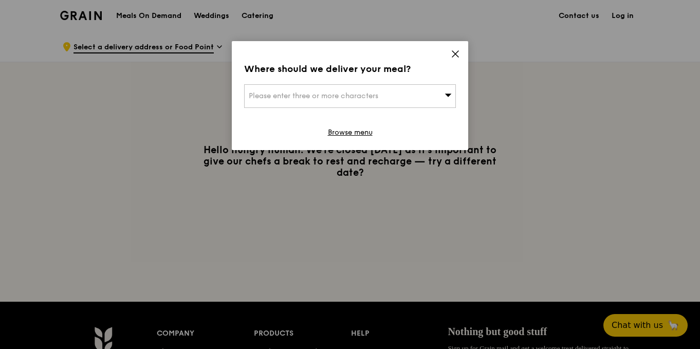
click at [450, 93] on icon at bounding box center [448, 95] width 7 height 8
click at [459, 48] on div "Where should we deliver your meal? Please enter three or more characters Please…" at bounding box center [350, 95] width 236 height 109
click at [350, 129] on link "Browse menu" at bounding box center [350, 132] width 45 height 10
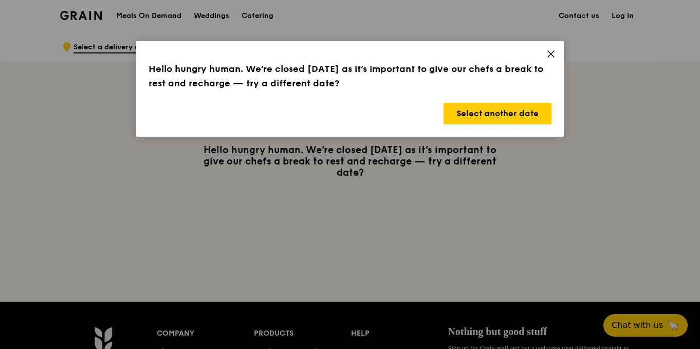
click at [523, 102] on div "Hello hungry human. We’re closed [DATE] as it’s important to give our chefs a b…" at bounding box center [350, 89] width 428 height 96
click at [530, 110] on button "Select another date" at bounding box center [498, 114] width 108 height 22
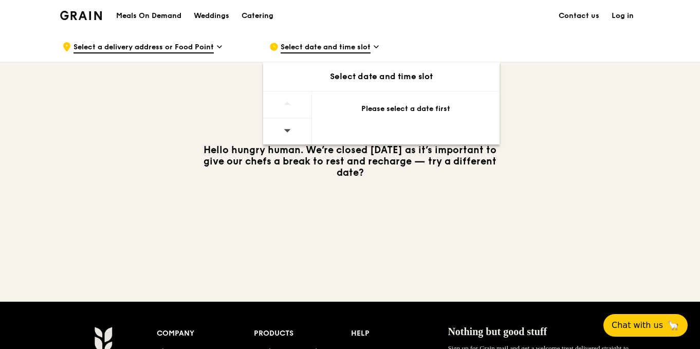
click at [282, 98] on div at bounding box center [287, 104] width 49 height 27
click at [286, 124] on span at bounding box center [287, 130] width 7 height 24
click at [390, 111] on div "Please select a date first" at bounding box center [405, 109] width 163 height 10
click at [378, 50] on icon at bounding box center [376, 46] width 5 height 9
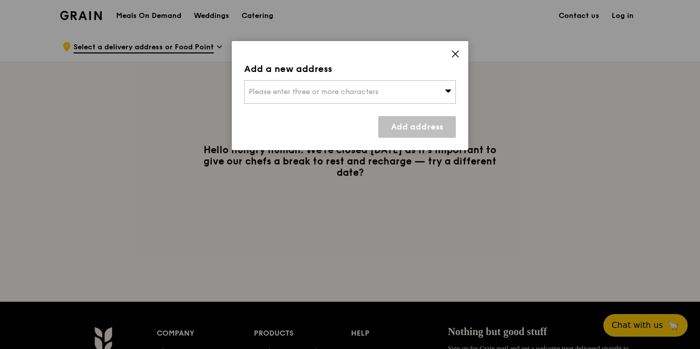
click at [323, 98] on div "Please enter three or more characters" at bounding box center [350, 92] width 212 height 24
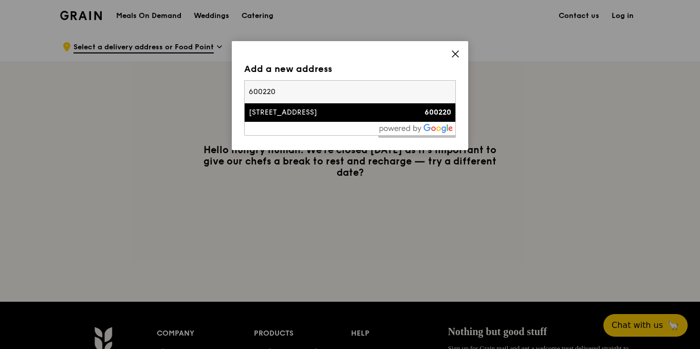
type input "600220"
click at [272, 111] on div "[STREET_ADDRESS]" at bounding box center [325, 112] width 152 height 10
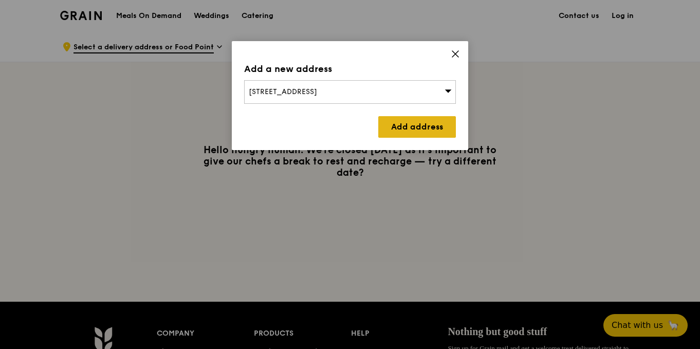
click at [408, 132] on link "Add address" at bounding box center [417, 127] width 78 height 22
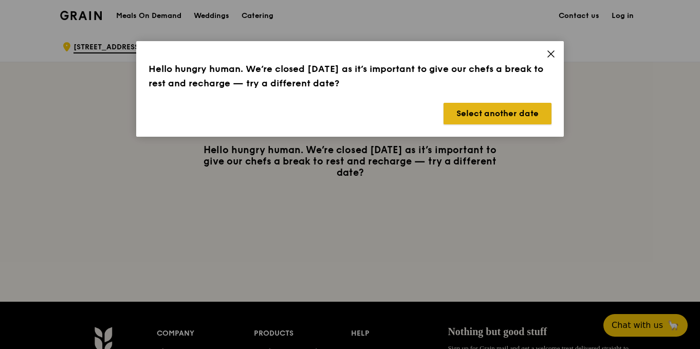
click at [488, 110] on button "Select another date" at bounding box center [498, 114] width 108 height 22
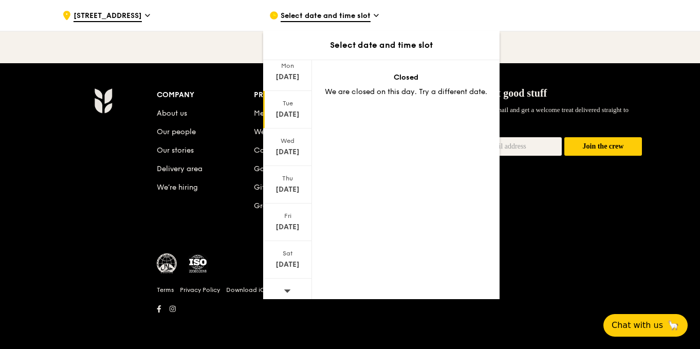
scroll to position [77, 0]
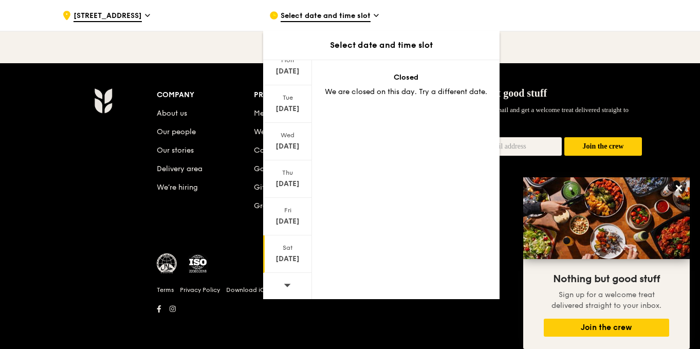
click at [286, 249] on div "Sat" at bounding box center [288, 248] width 46 height 8
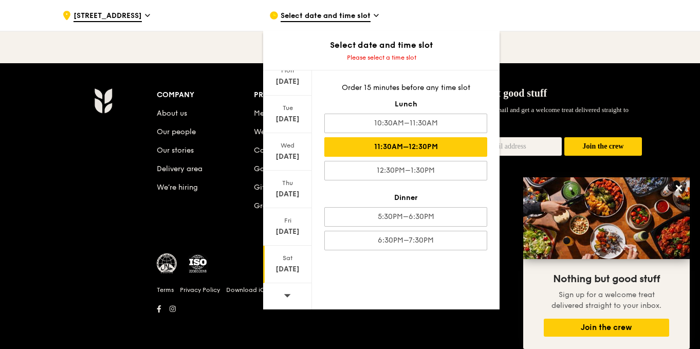
click at [431, 150] on div "11:30AM–12:30PM" at bounding box center [405, 147] width 163 height 20
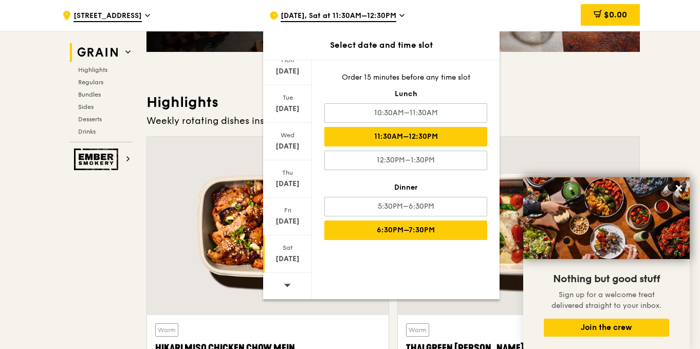
click at [425, 225] on div "6:30PM–7:30PM" at bounding box center [405, 230] width 163 height 20
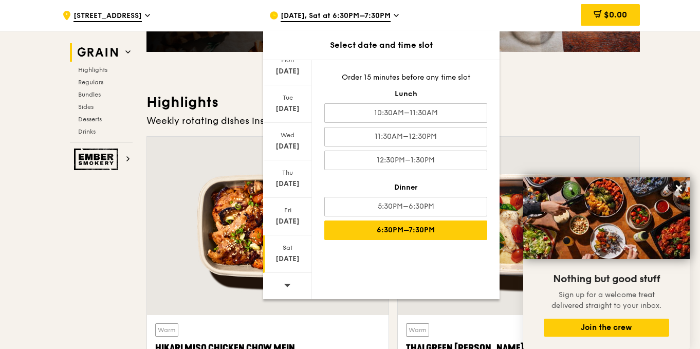
click at [567, 100] on h3 "Highlights" at bounding box center [392, 102] width 493 height 19
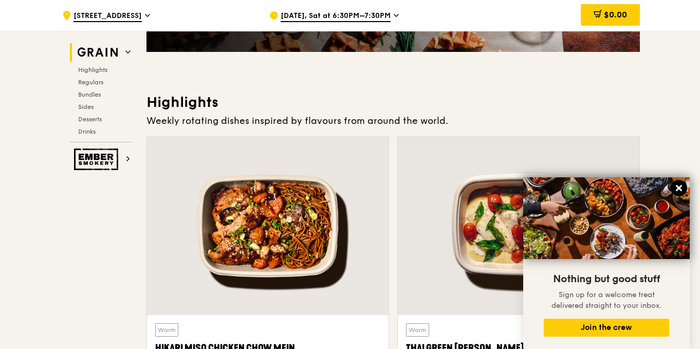
click at [679, 189] on icon at bounding box center [679, 188] width 6 height 6
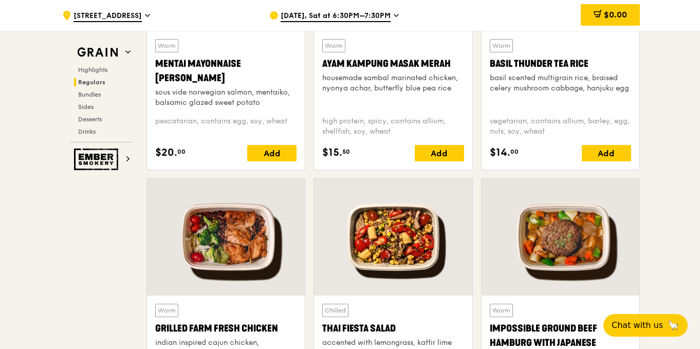
scroll to position [1060, 0]
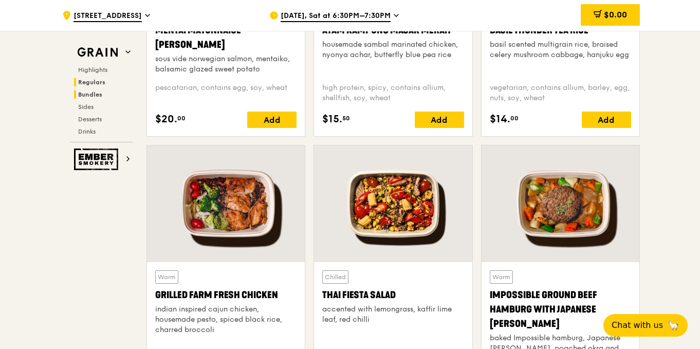
click at [91, 98] on span "Bundles" at bounding box center [90, 94] width 24 height 7
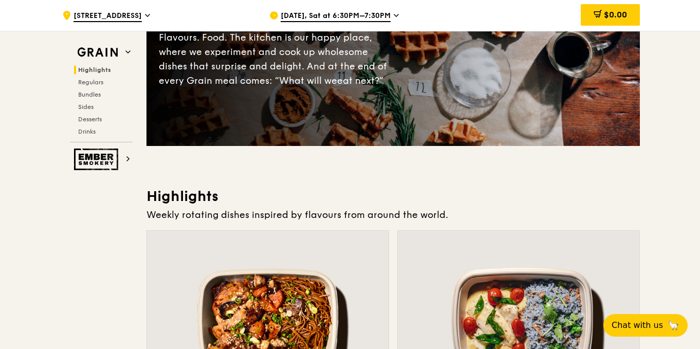
scroll to position [82, 0]
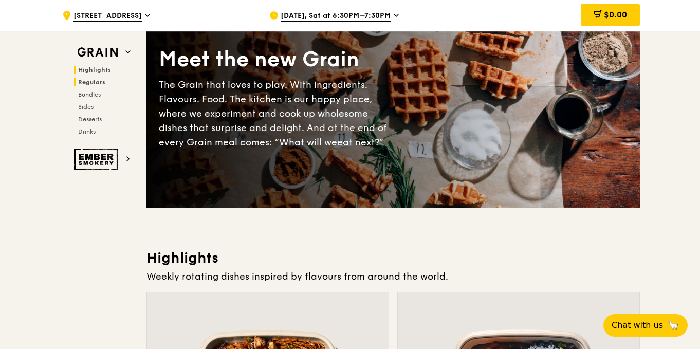
click at [99, 80] on span "Regulars" at bounding box center [91, 82] width 27 height 7
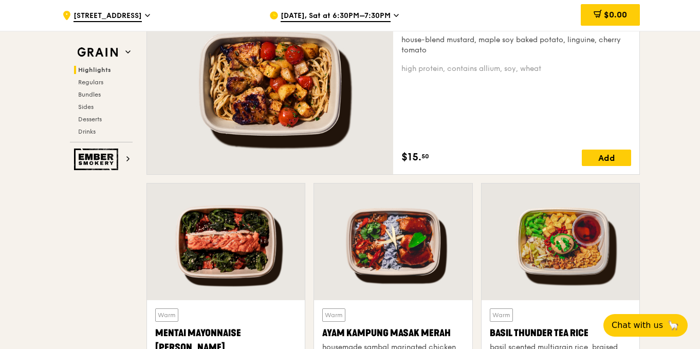
scroll to position [563, 0]
